Goal: Transaction & Acquisition: Purchase product/service

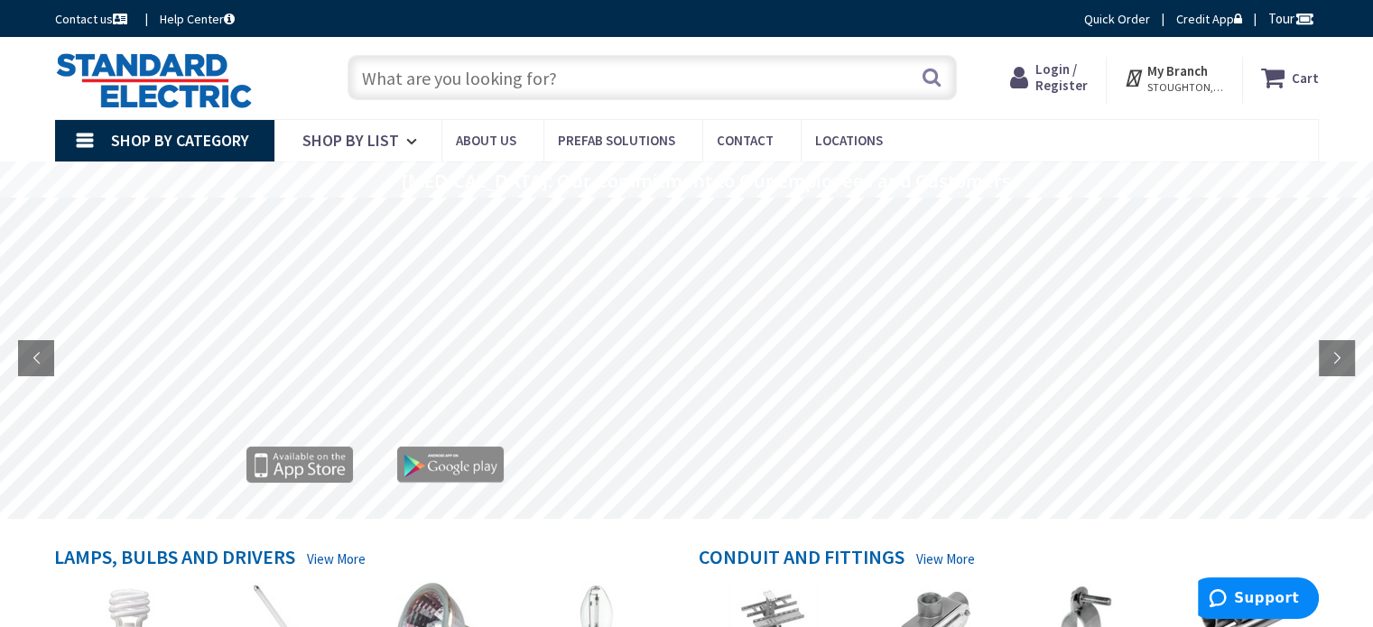
click at [560, 85] on input "text" at bounding box center [652, 77] width 609 height 45
type input "fan"
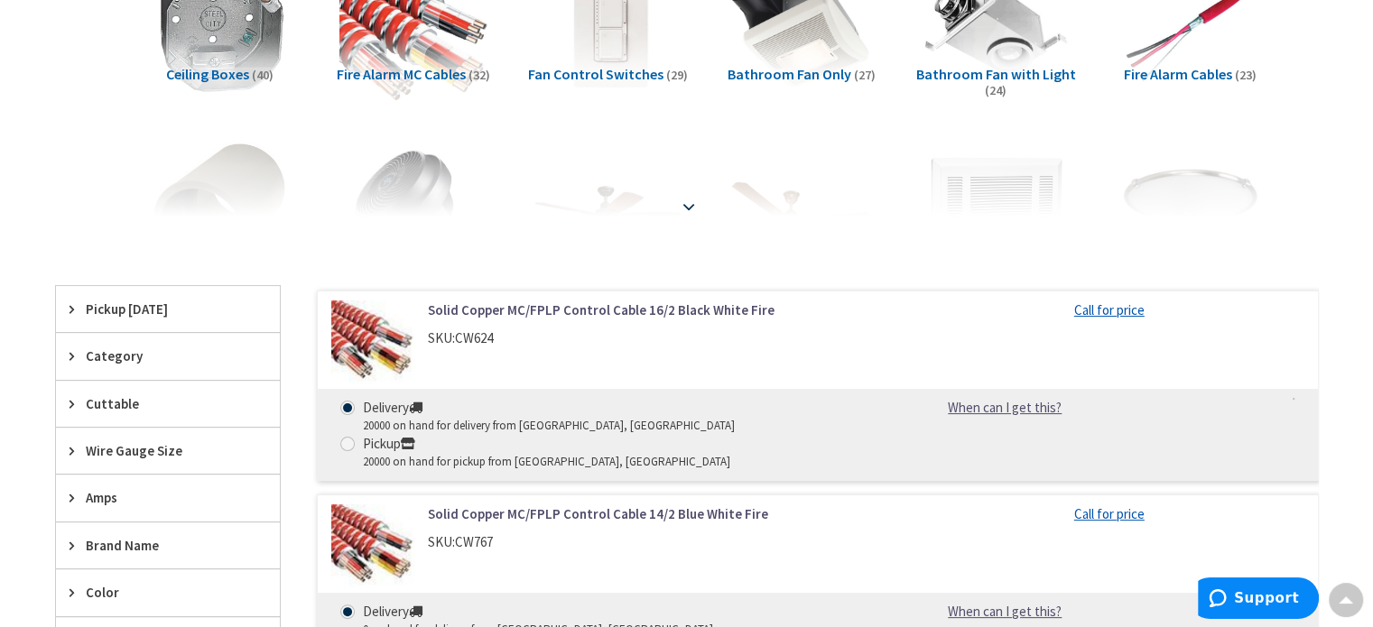
scroll to position [361, 0]
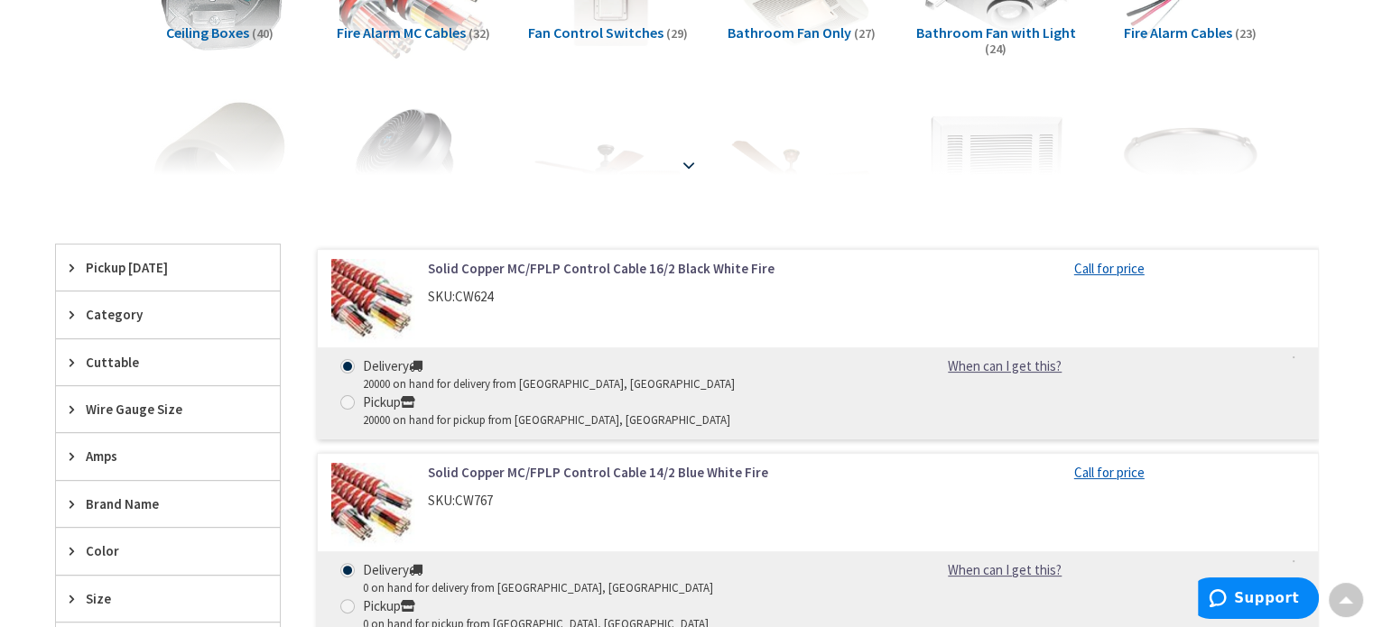
click at [690, 162] on strong at bounding box center [689, 165] width 22 height 20
